Goal: Task Accomplishment & Management: Use online tool/utility

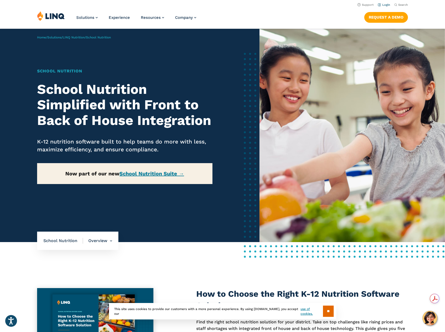
click at [384, 5] on link "Login" at bounding box center [384, 4] width 12 height 3
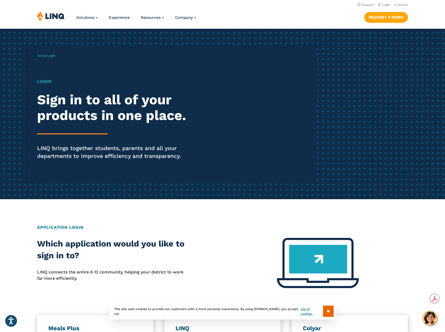
click at [41, 83] on h1 "Login" at bounding box center [122, 81] width 171 height 6
click at [385, 4] on link "Login" at bounding box center [384, 4] width 12 height 3
click at [45, 80] on h1 "Login" at bounding box center [122, 81] width 171 height 6
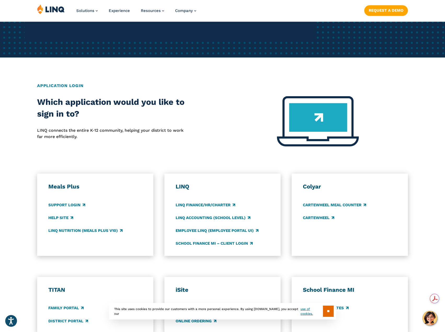
scroll to position [157, 0]
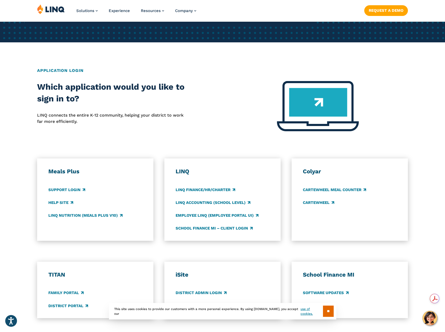
click at [327, 309] on input "**" at bounding box center [328, 311] width 11 height 11
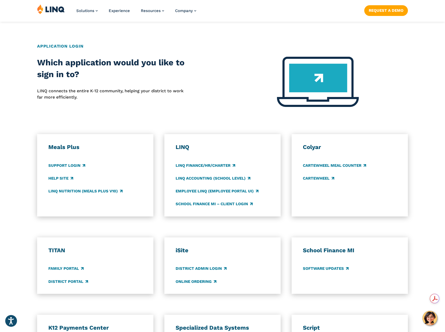
scroll to position [287, 0]
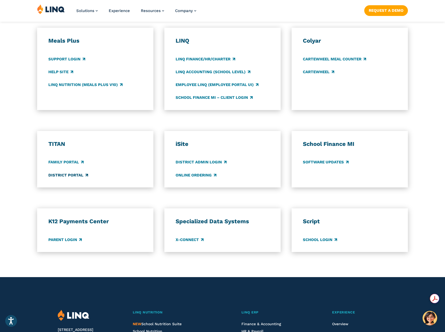
click at [76, 173] on link "District Portal" at bounding box center [68, 175] width 40 height 6
